Goal: Entertainment & Leisure: Consume media (video, audio)

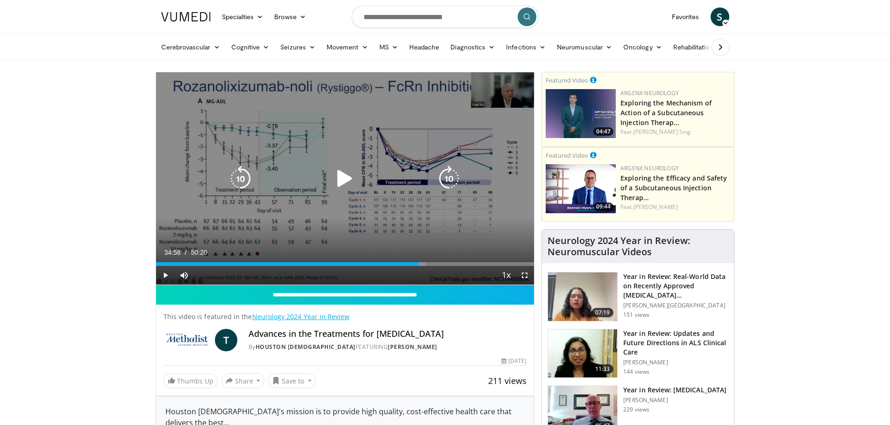
click at [346, 178] on icon "Video Player" at bounding box center [345, 179] width 26 height 26
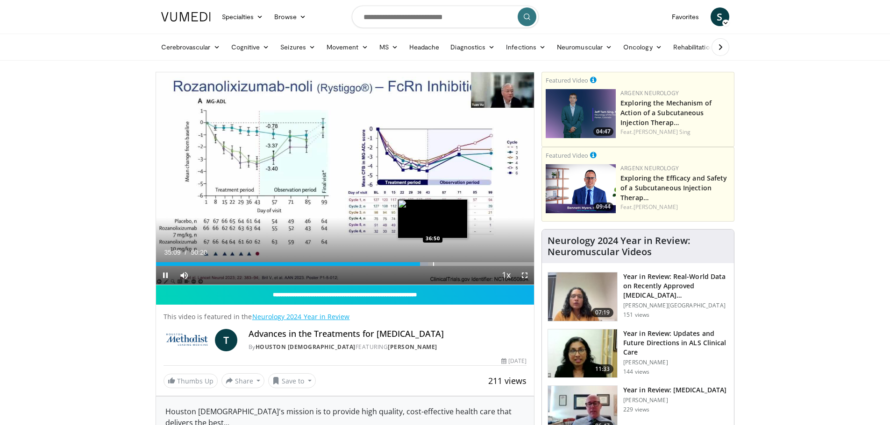
click at [433, 263] on div "Progress Bar" at bounding box center [433, 264] width 1 height 4
click at [464, 265] on div "Progress Bar" at bounding box center [464, 264] width 1 height 4
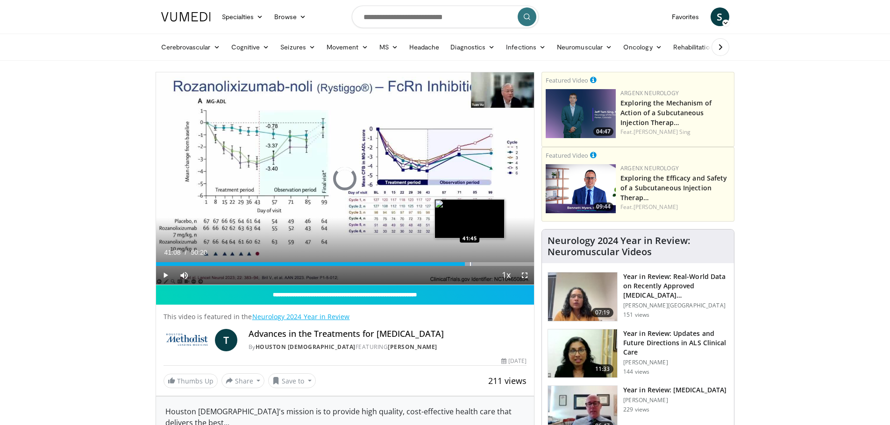
click at [470, 266] on div "Progress Bar" at bounding box center [470, 264] width 1 height 4
click at [491, 265] on div "Progress Bar" at bounding box center [491, 264] width 1 height 4
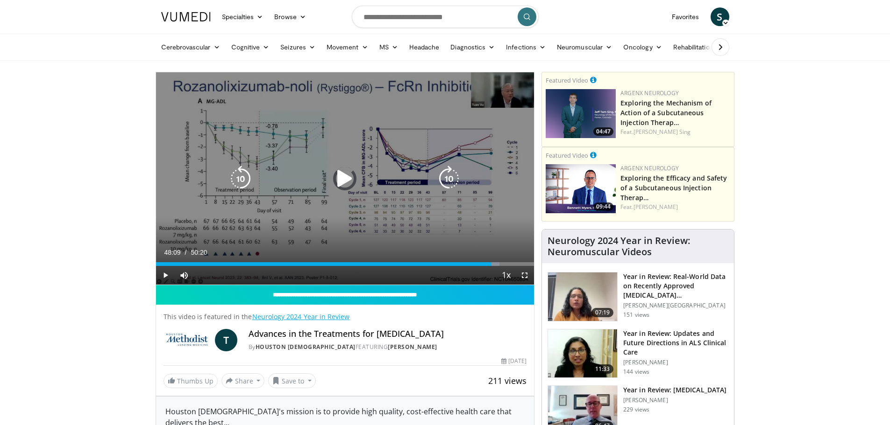
click at [0, 0] on div "Progress Bar" at bounding box center [0, 0] width 0 height 0
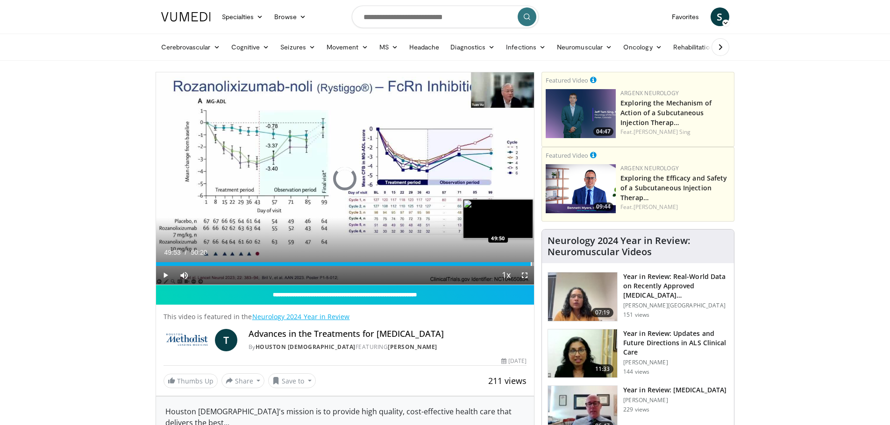
click at [531, 265] on div "Progress Bar" at bounding box center [531, 264] width 1 height 4
click at [527, 266] on div "Progress Bar" at bounding box center [527, 264] width 1 height 4
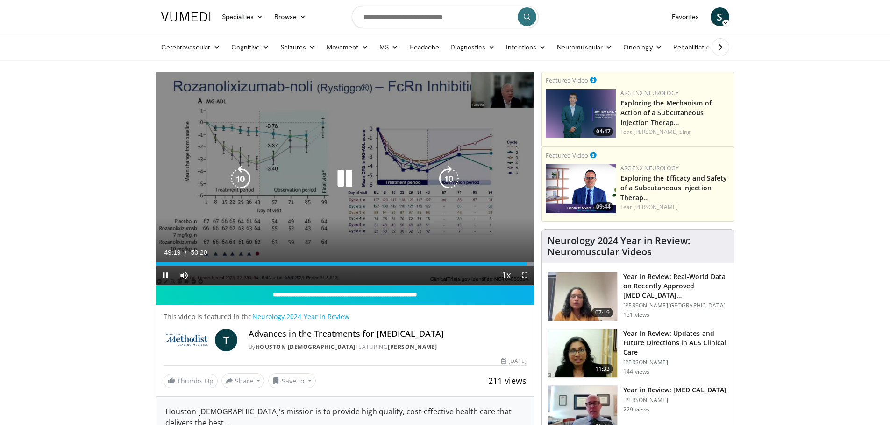
click at [346, 177] on icon "Video Player" at bounding box center [345, 179] width 26 height 26
click at [339, 172] on icon "Video Player" at bounding box center [345, 179] width 26 height 26
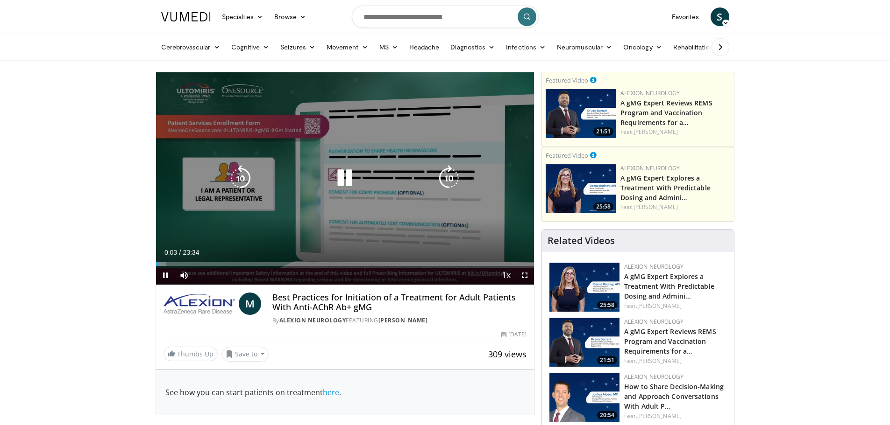
click at [349, 177] on icon "Video Player" at bounding box center [345, 178] width 26 height 26
